Goal: Book appointment/travel/reservation

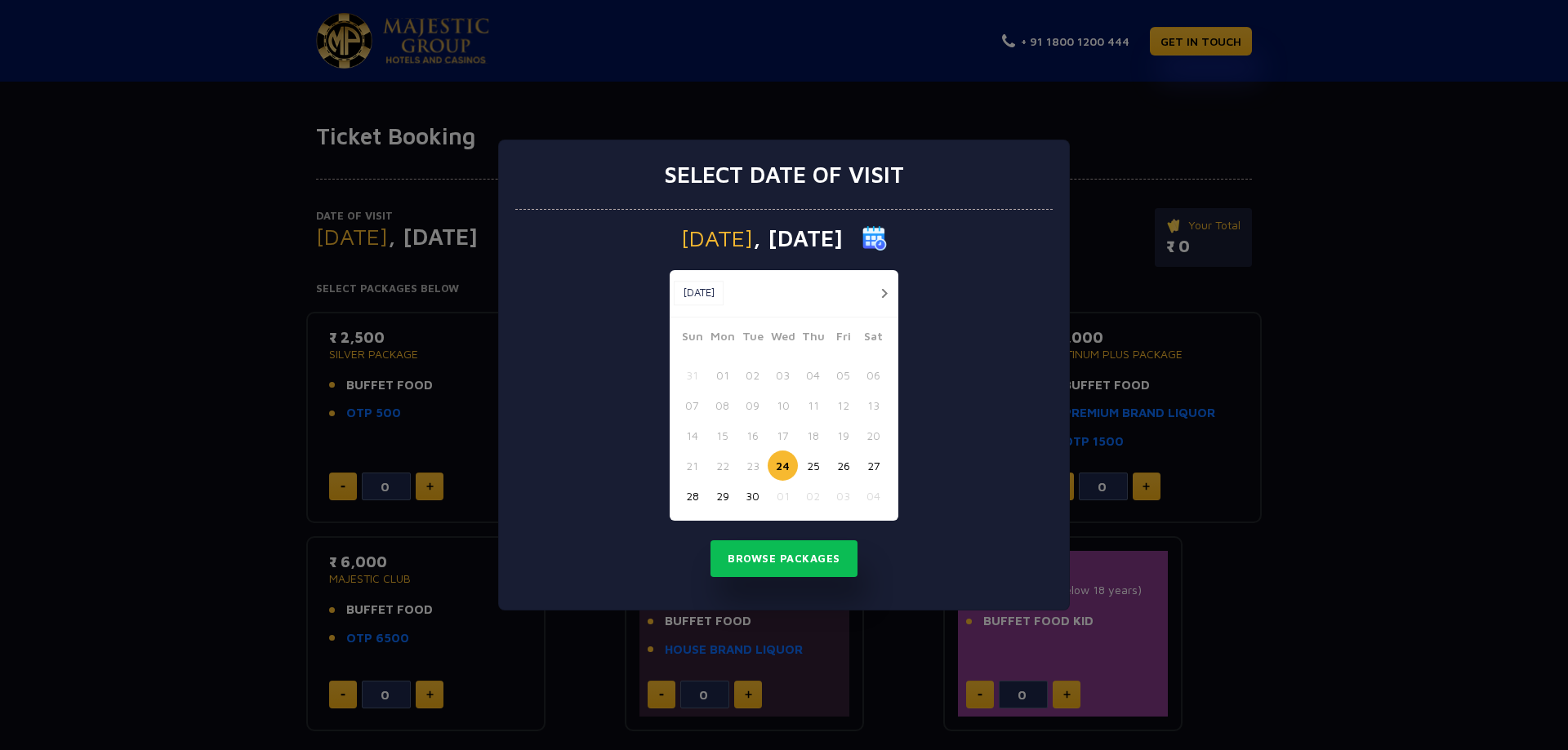
click at [701, 490] on button "28" at bounding box center [692, 496] width 30 height 30
click at [784, 561] on button "Browse Packages" at bounding box center [784, 560] width 147 height 38
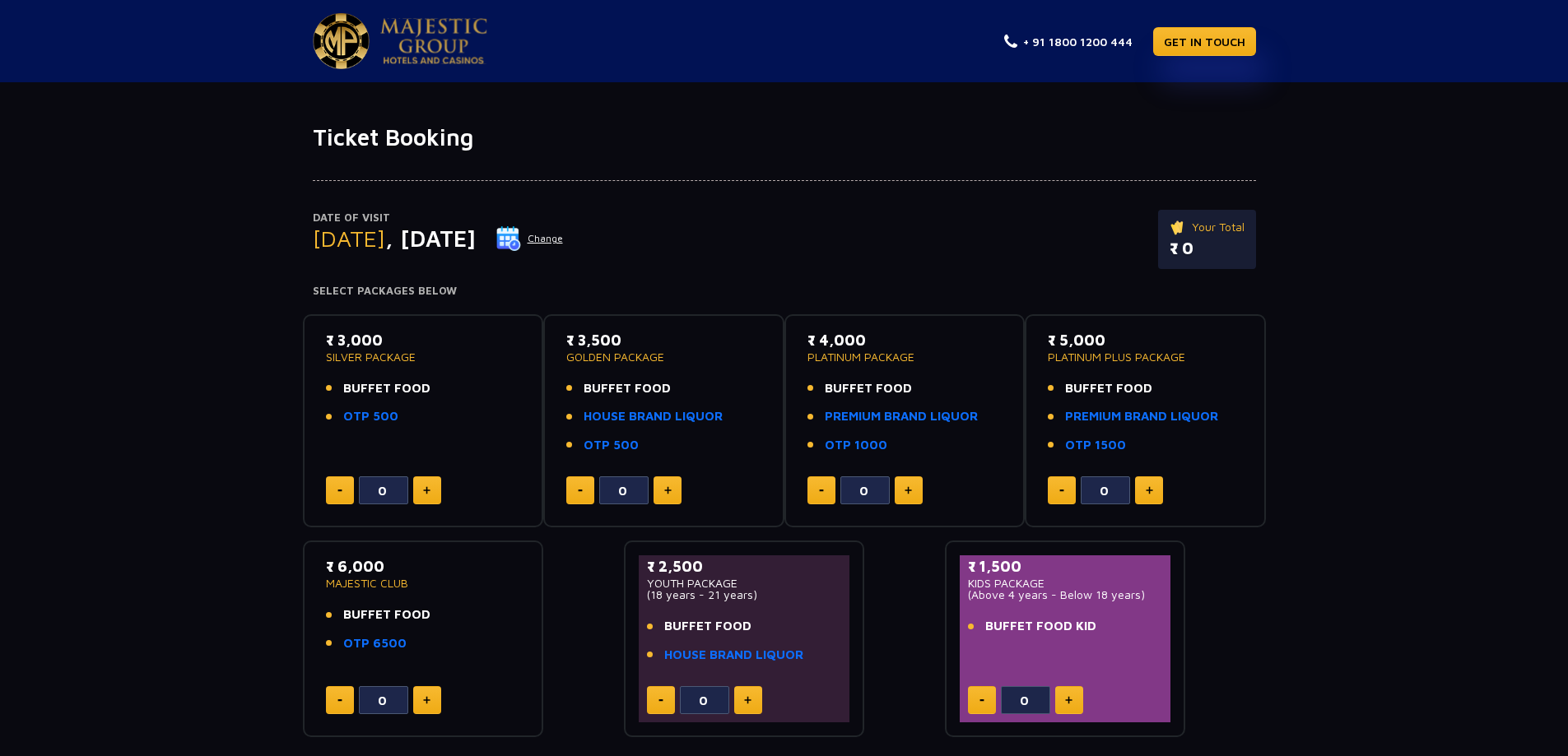
scroll to position [82, 0]
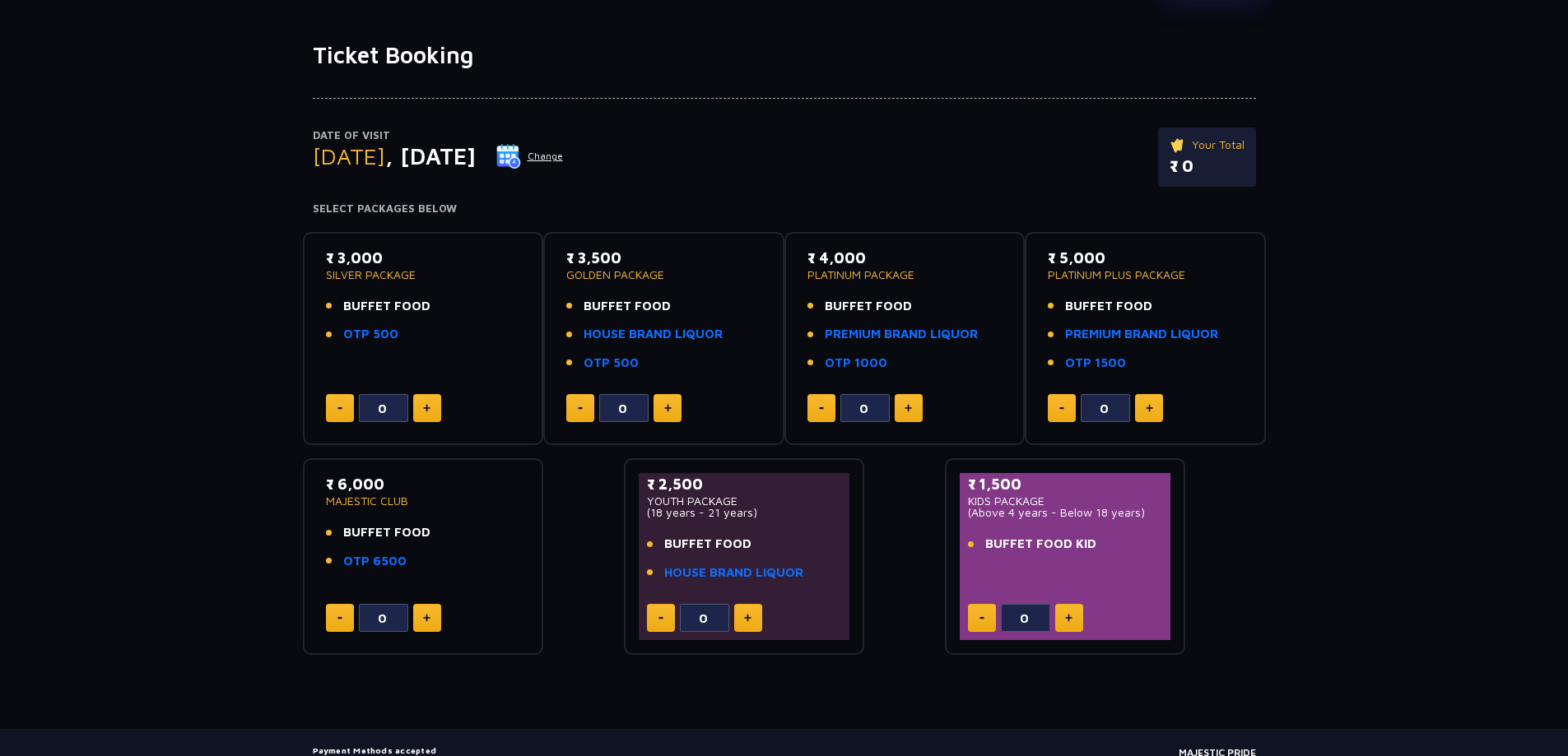
click at [433, 412] on button at bounding box center [427, 407] width 28 height 28
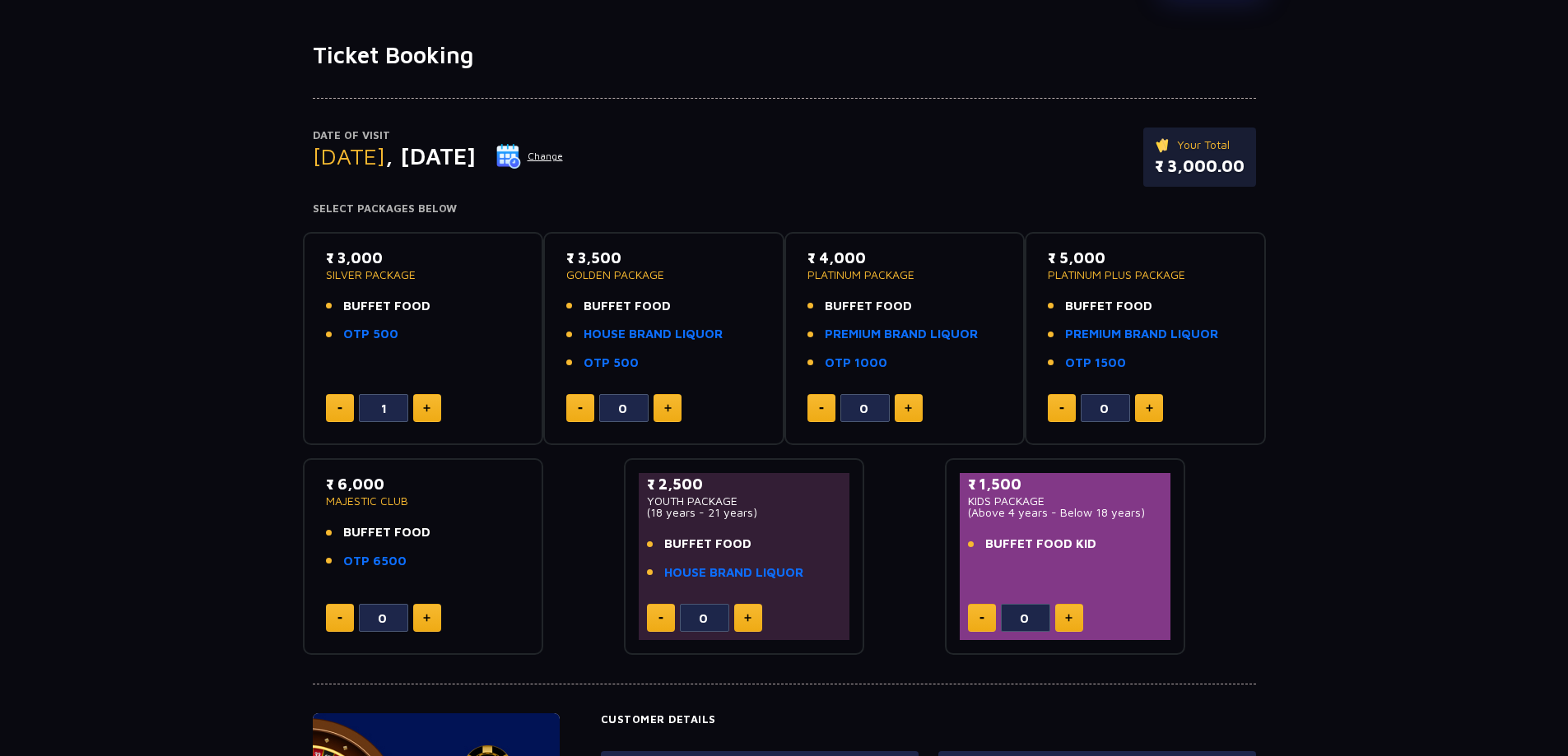
click at [433, 412] on button at bounding box center [427, 407] width 28 height 28
type input "4"
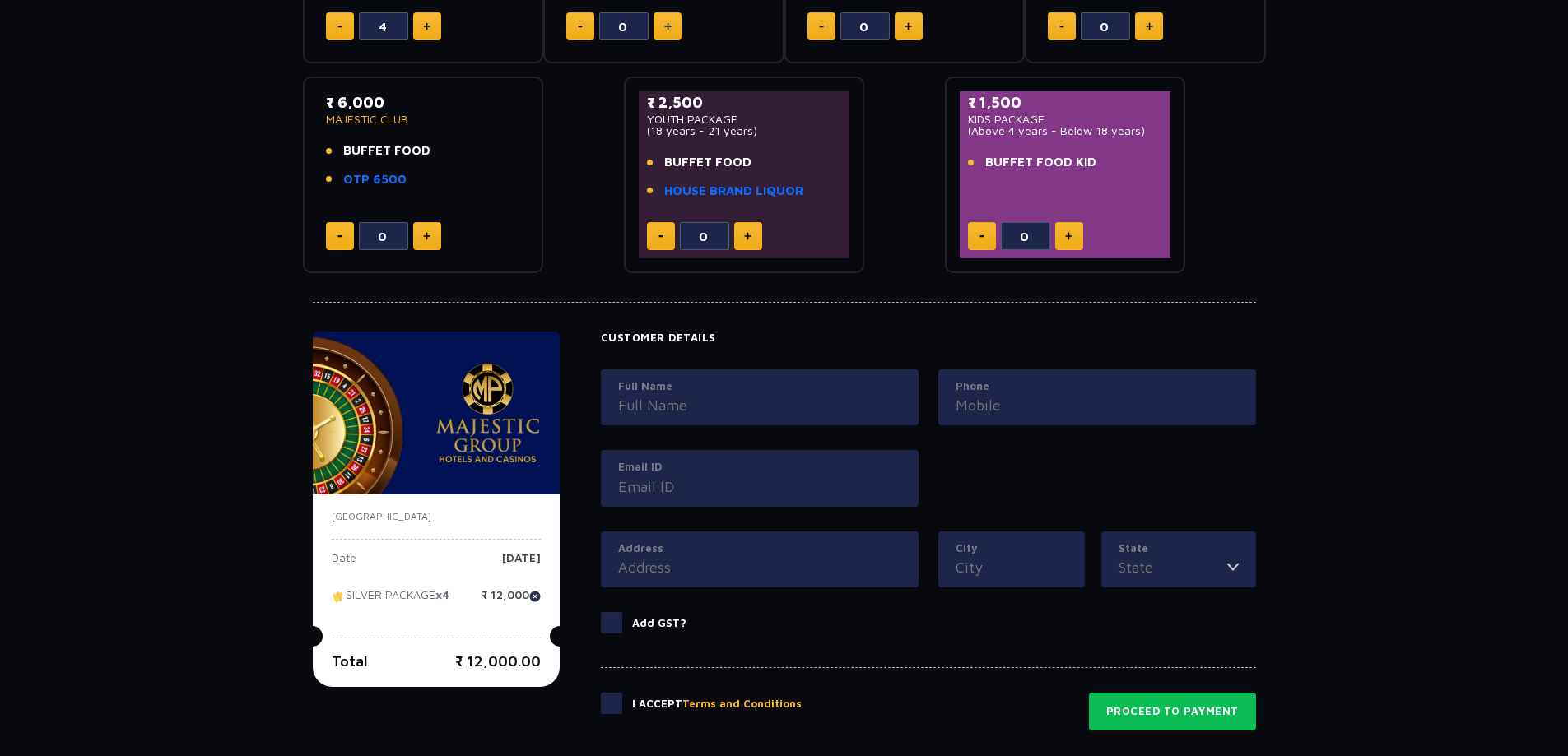
scroll to position [493, 0]
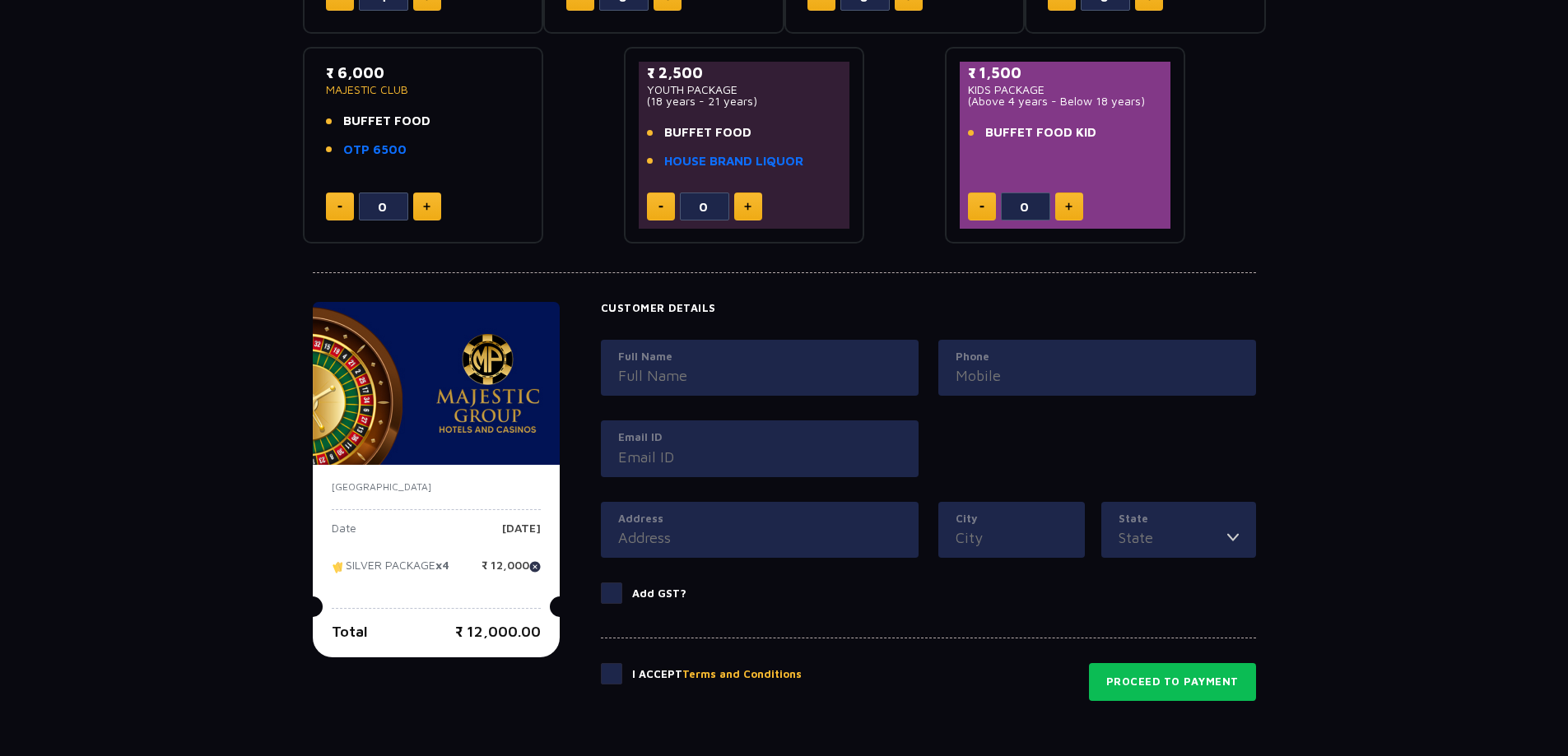
click at [623, 674] on label at bounding box center [616, 674] width 32 height 21
click at [0, 0] on input "checkbox" at bounding box center [0, 0] width 0 height 0
click at [693, 358] on label "Full Name" at bounding box center [759, 356] width 283 height 16
click at [693, 364] on input "Full Name" at bounding box center [759, 375] width 283 height 22
click at [712, 387] on input "Full Name" at bounding box center [759, 375] width 283 height 22
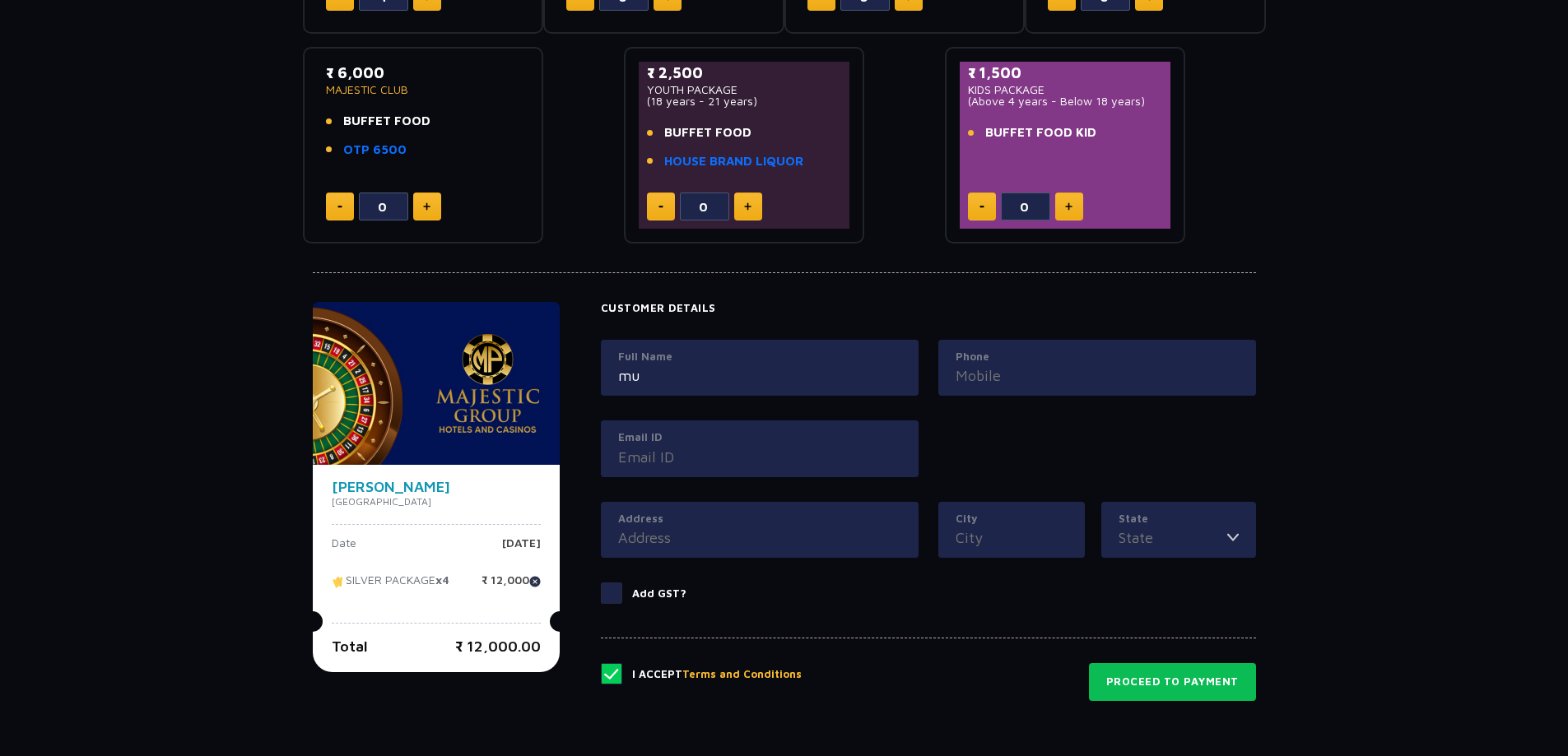
type input "m"
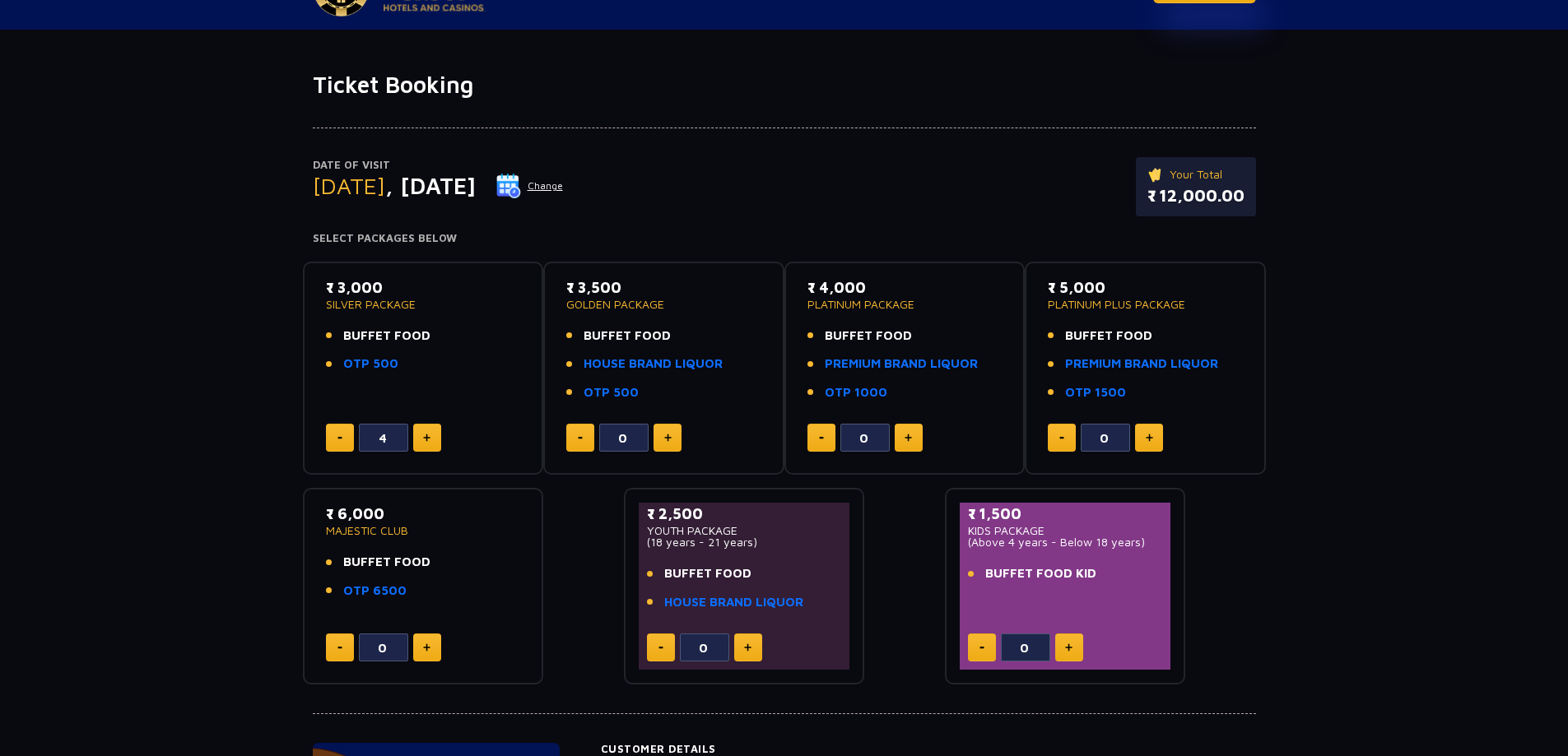
scroll to position [82, 0]
